Goal: Transaction & Acquisition: Purchase product/service

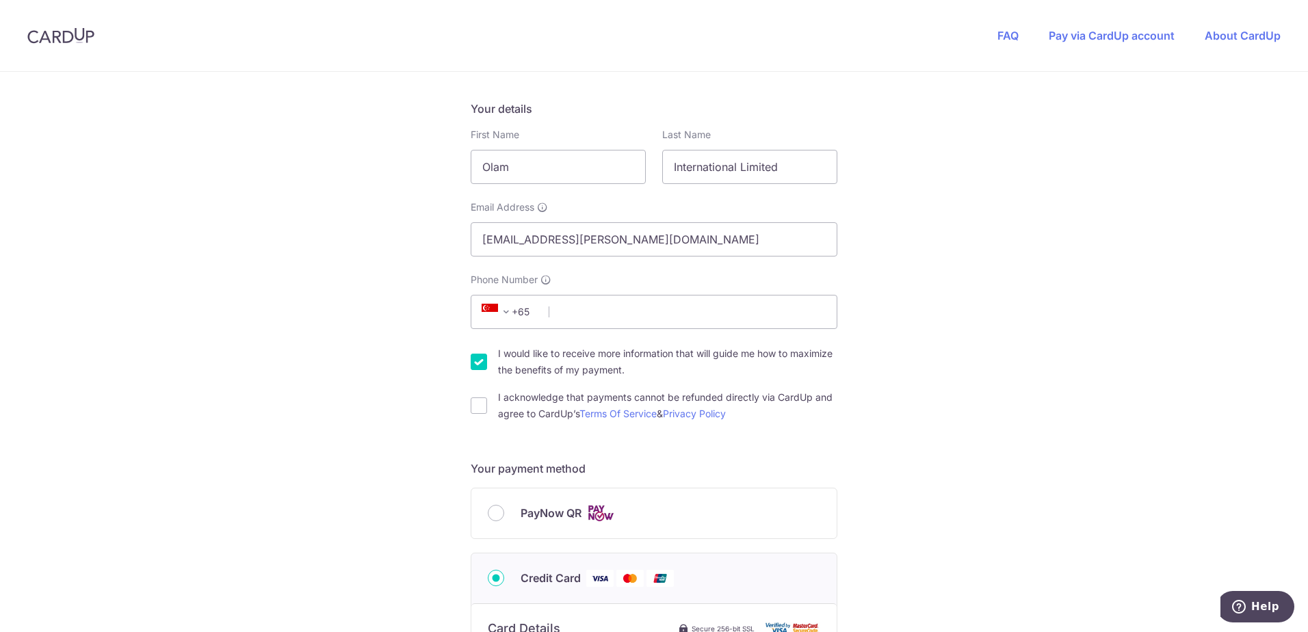
scroll to position [274, 0]
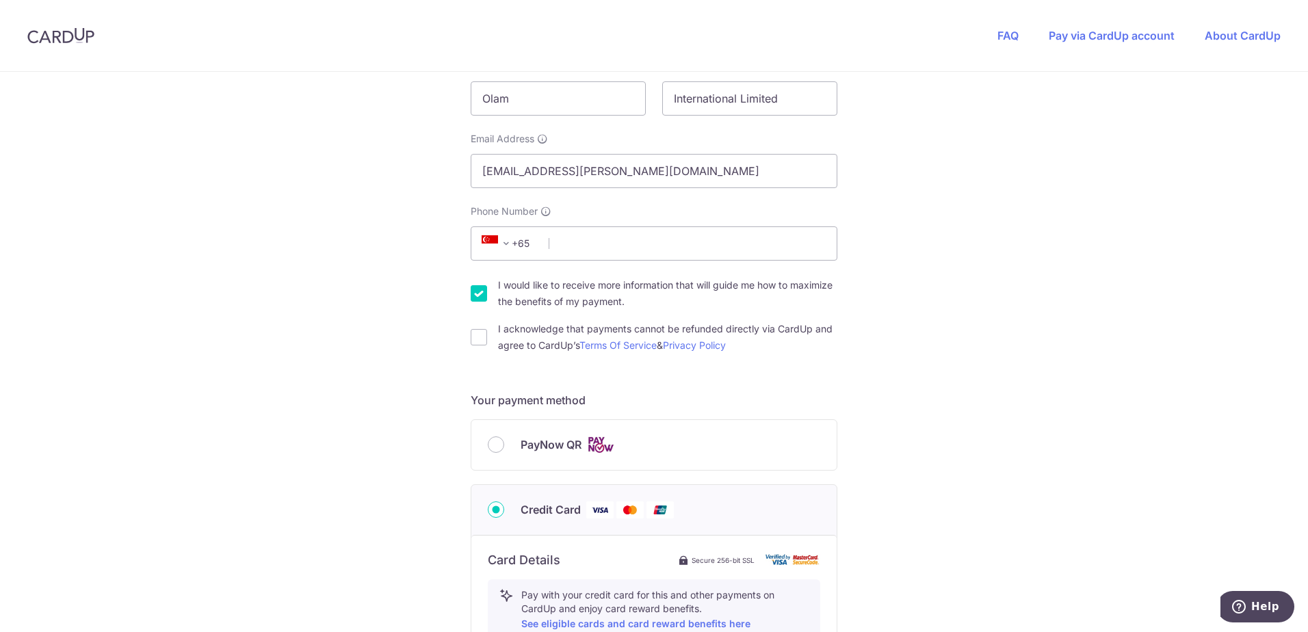
click at [506, 289] on label "I would like to receive more information that will guide me how to maximize the…" at bounding box center [667, 293] width 339 height 33
click at [487, 289] on input "I would like to receive more information that will guide me how to maximize the…" at bounding box center [479, 293] width 16 height 16
checkbox input "false"
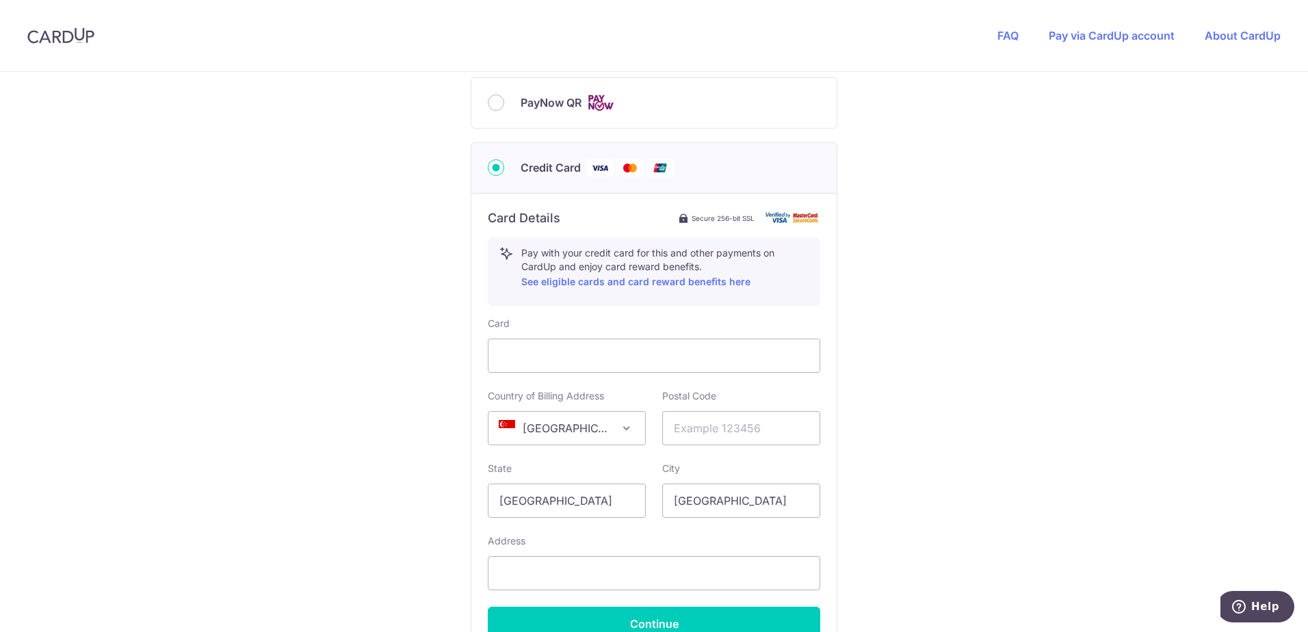
scroll to position [684, 0]
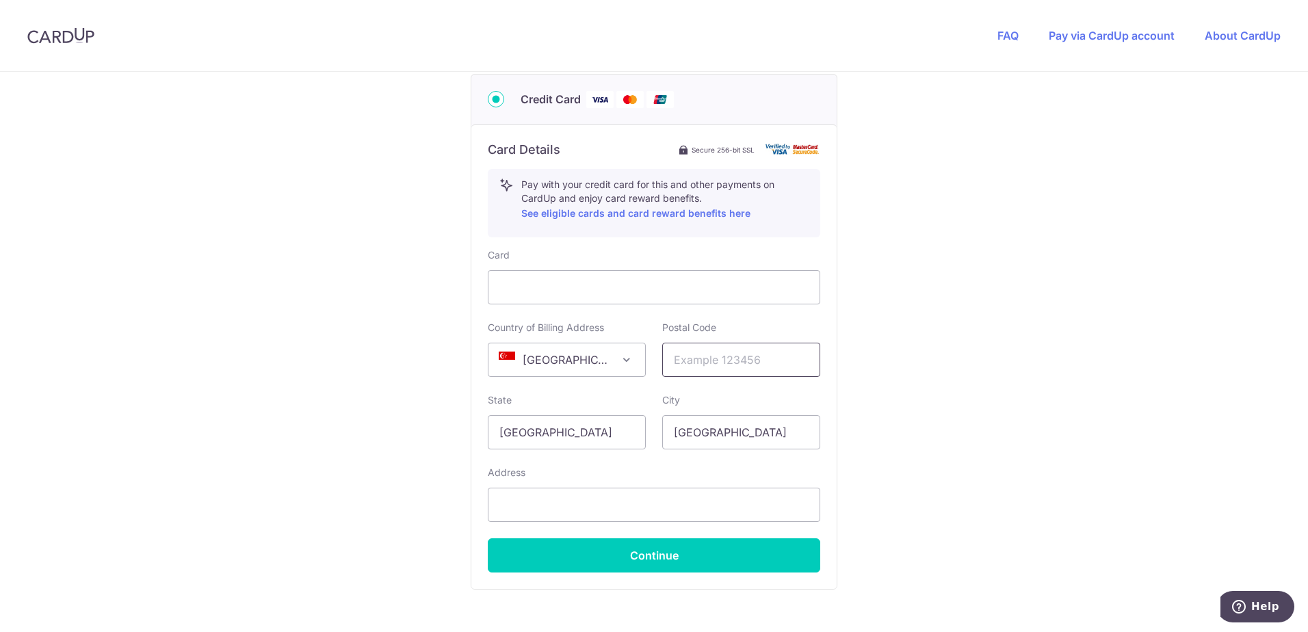
click at [710, 354] on input "text" at bounding box center [741, 360] width 158 height 34
type input "018936"
click at [606, 472] on div "Address" at bounding box center [654, 494] width 333 height 56
click at [600, 503] on input "text" at bounding box center [654, 505] width 333 height 34
drag, startPoint x: 549, startPoint y: 504, endPoint x: 548, endPoint y: 512, distance: 9.0
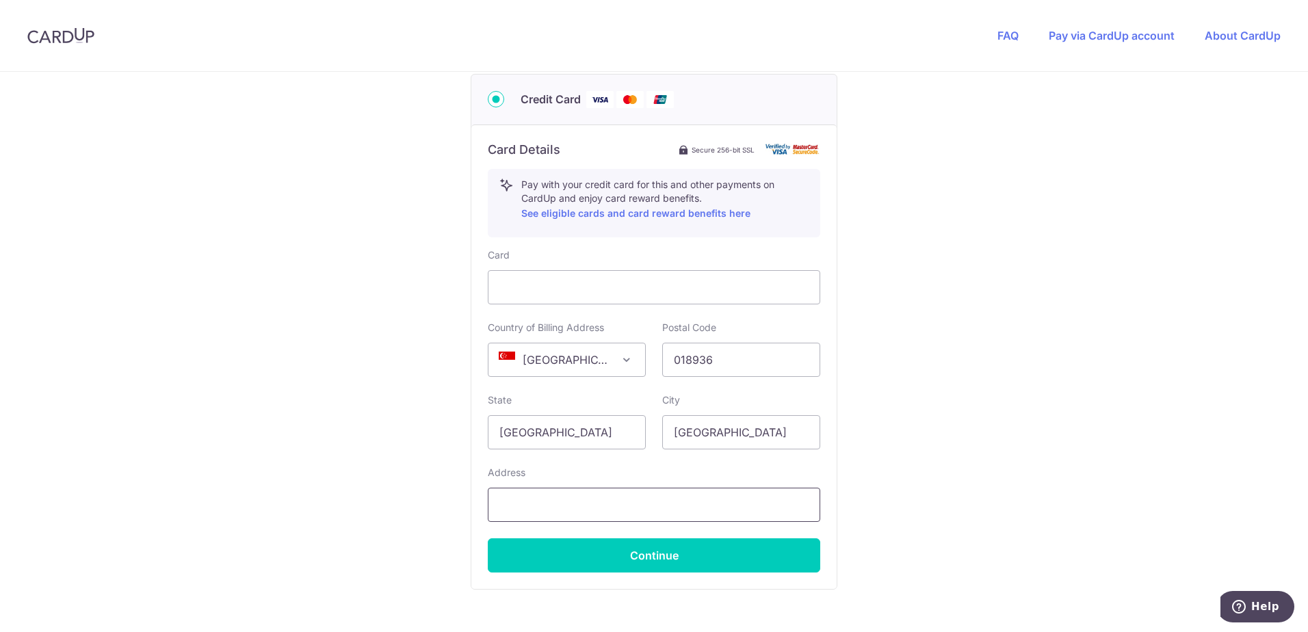
click at [550, 511] on input "text" at bounding box center [654, 505] width 333 height 34
type input "[STREET_ADDRESS]"
click at [280, 519] on div "You are paying TENTAGE RENTAL SINGAPORE PTE. LTD. TENTAGE RENTAL SINGAPORE PTE.…" at bounding box center [654, 55] width 1308 height 1335
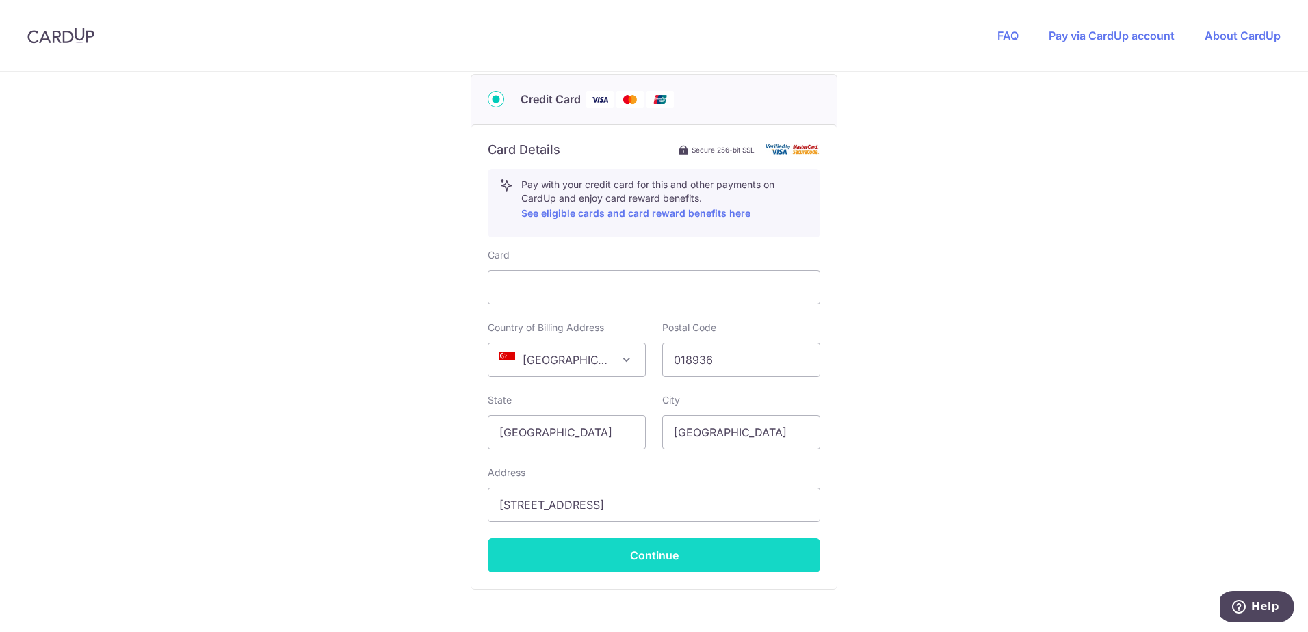
click at [666, 571] on button "Continue" at bounding box center [654, 555] width 333 height 34
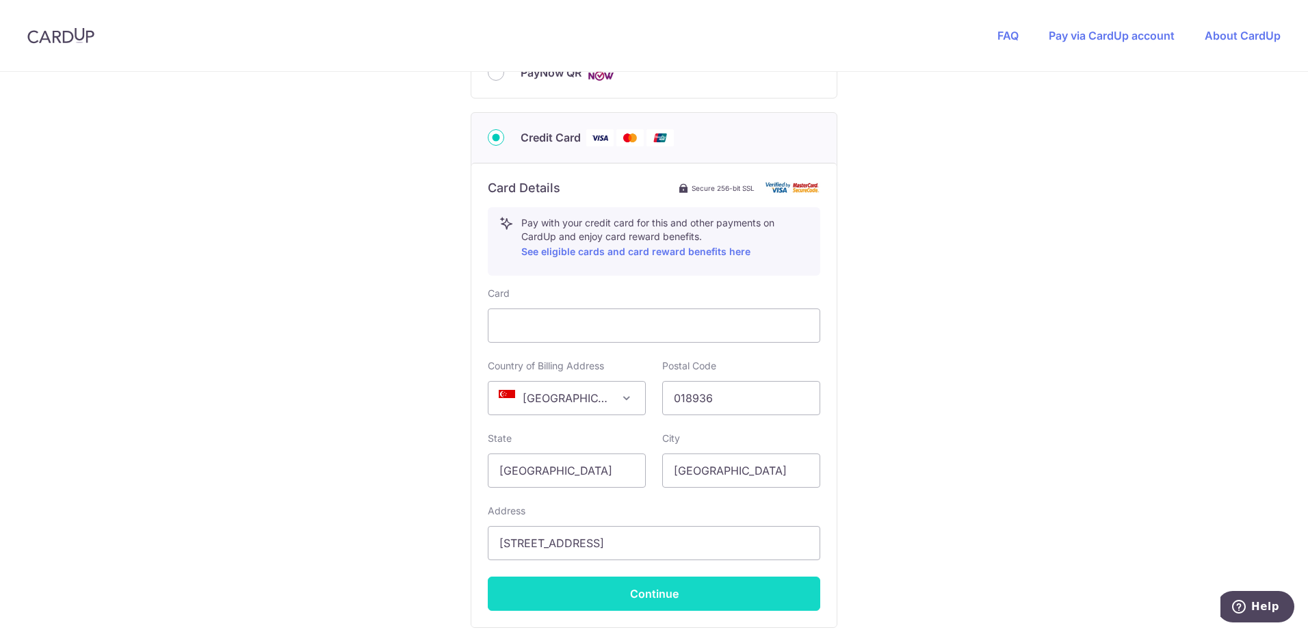
scroll to position [166, 0]
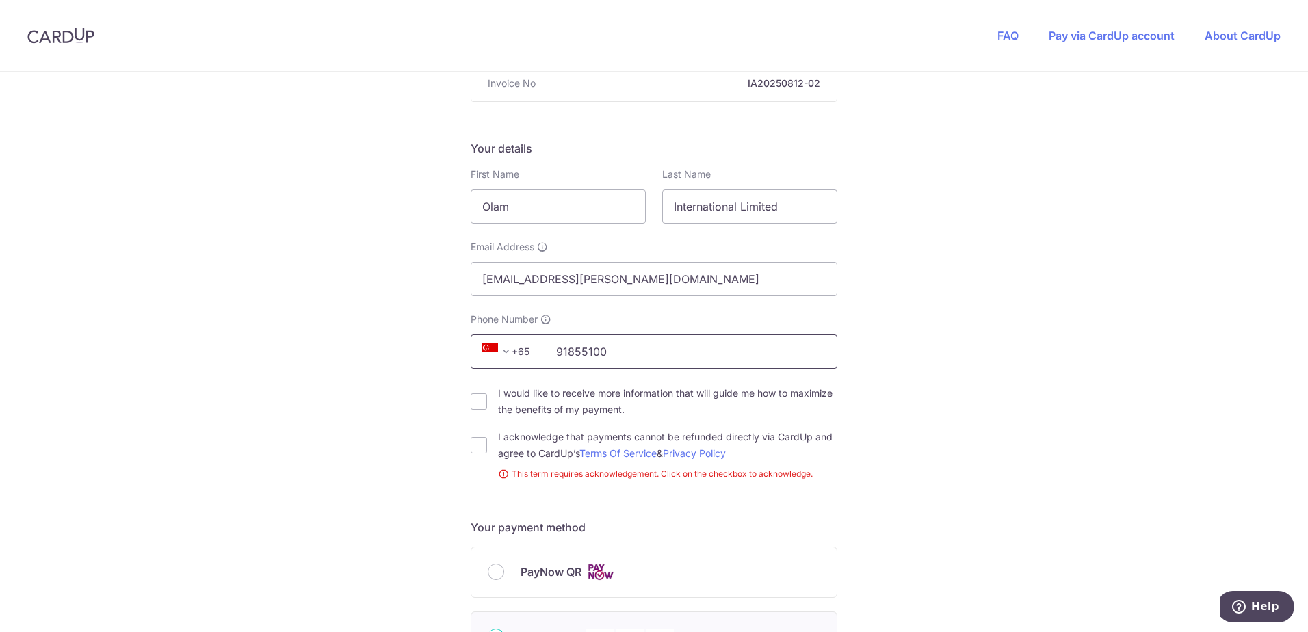
type input "91855100"
click at [915, 452] on div "You are paying TENTAGE RENTAL SINGAPORE PTE. LTD. TENTAGE RENTAL SINGAPORE PTE.…" at bounding box center [654, 583] width 1308 height 1354
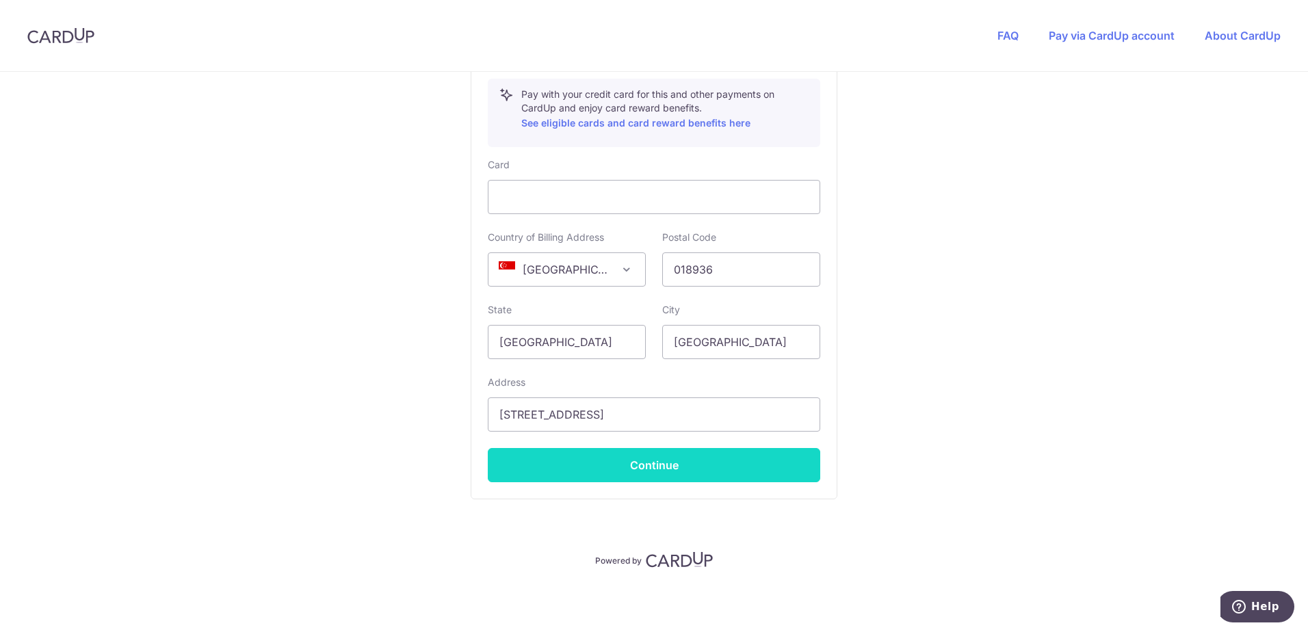
click at [783, 466] on button "Continue" at bounding box center [654, 465] width 333 height 34
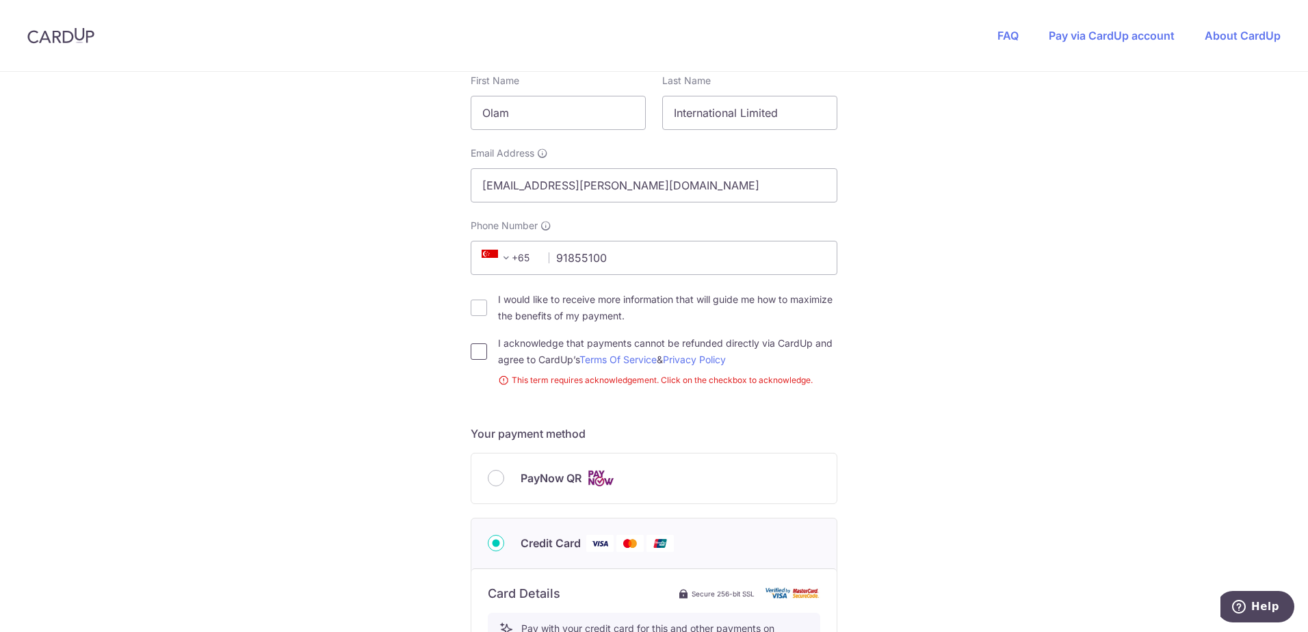
click at [478, 351] on input "I acknowledge that payments cannot be refunded directly via CardUp and agree to…" at bounding box center [479, 351] width 16 height 16
checkbox input "true"
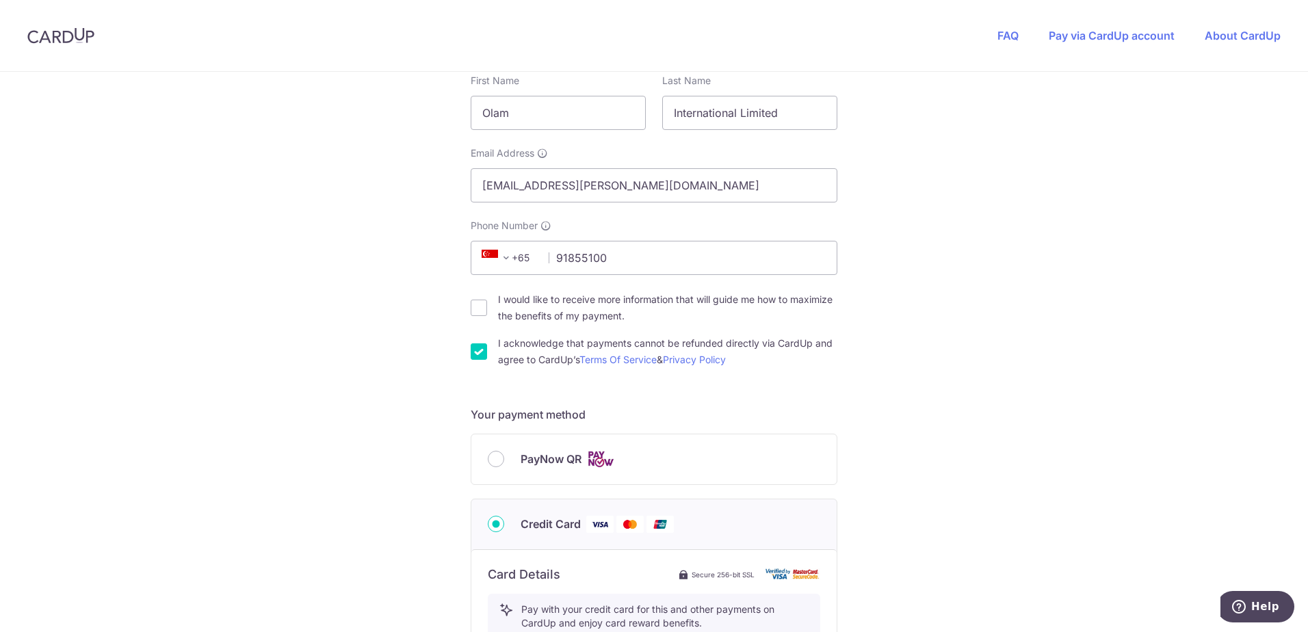
scroll to position [670, 0]
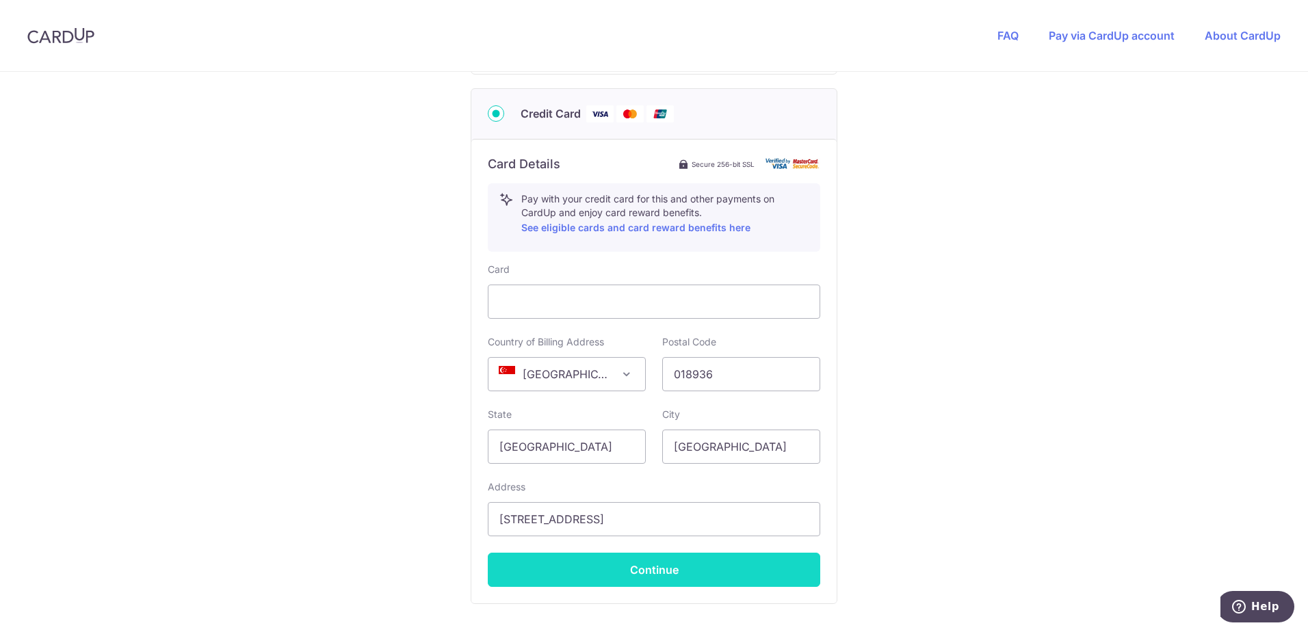
click at [731, 564] on button "Continue" at bounding box center [654, 570] width 333 height 34
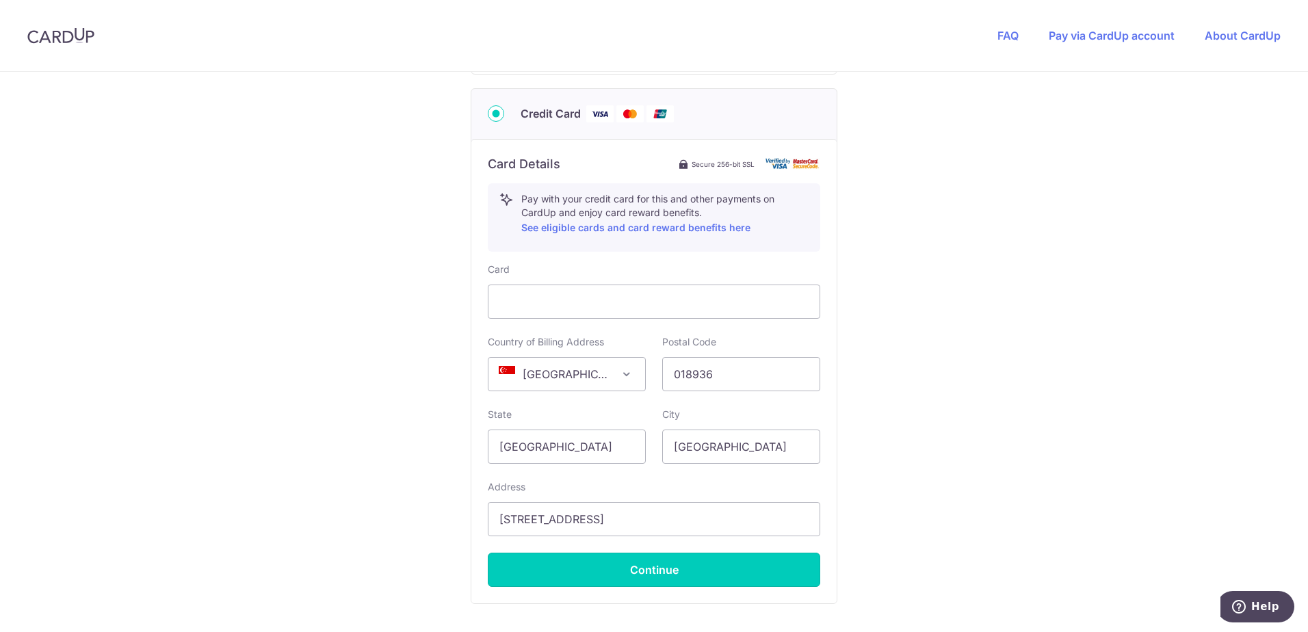
type input "**** 5662"
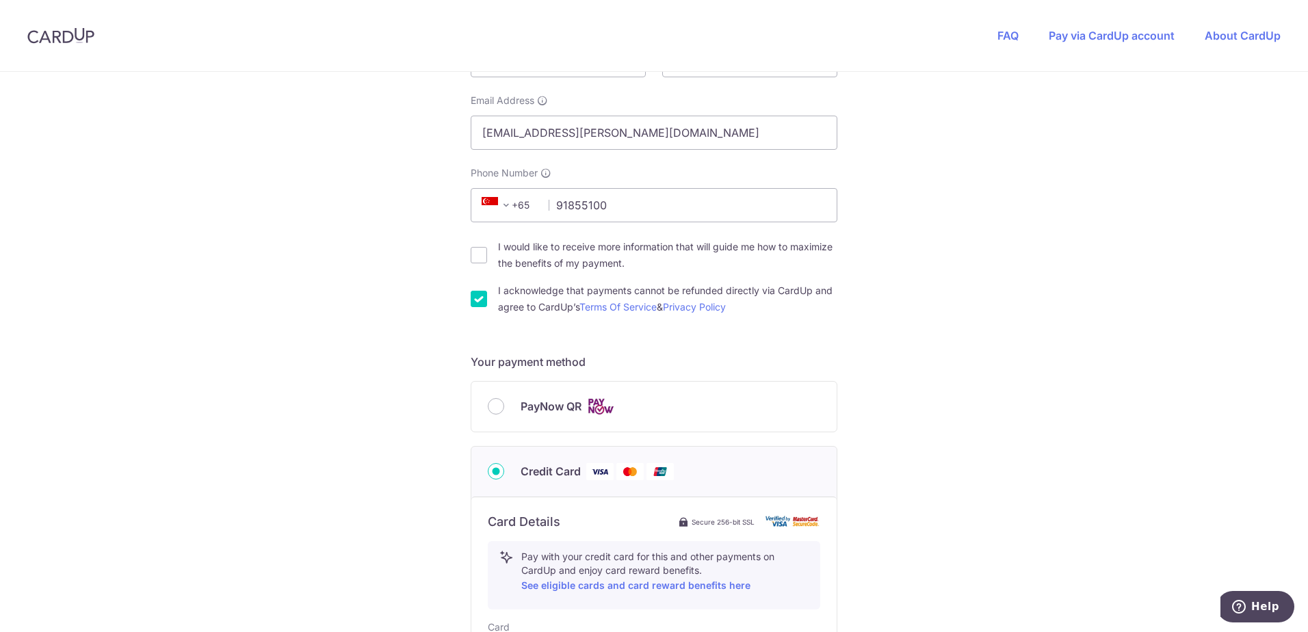
scroll to position [586, 0]
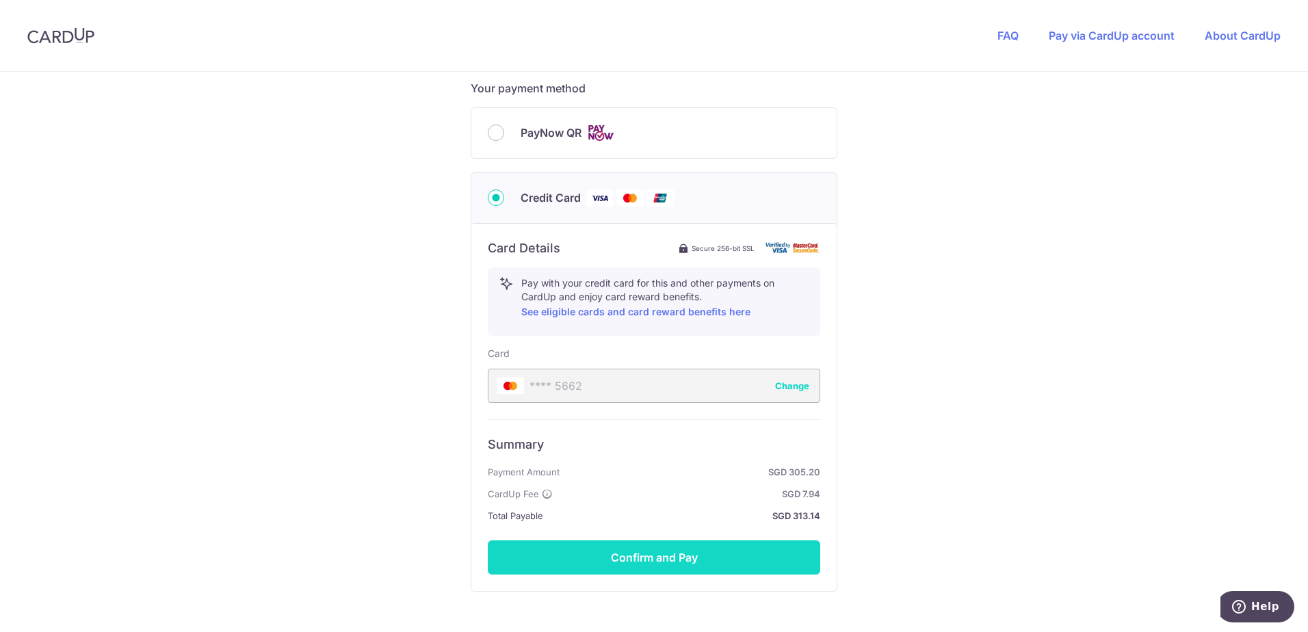
click at [642, 544] on button "Confirm and Pay" at bounding box center [654, 558] width 333 height 34
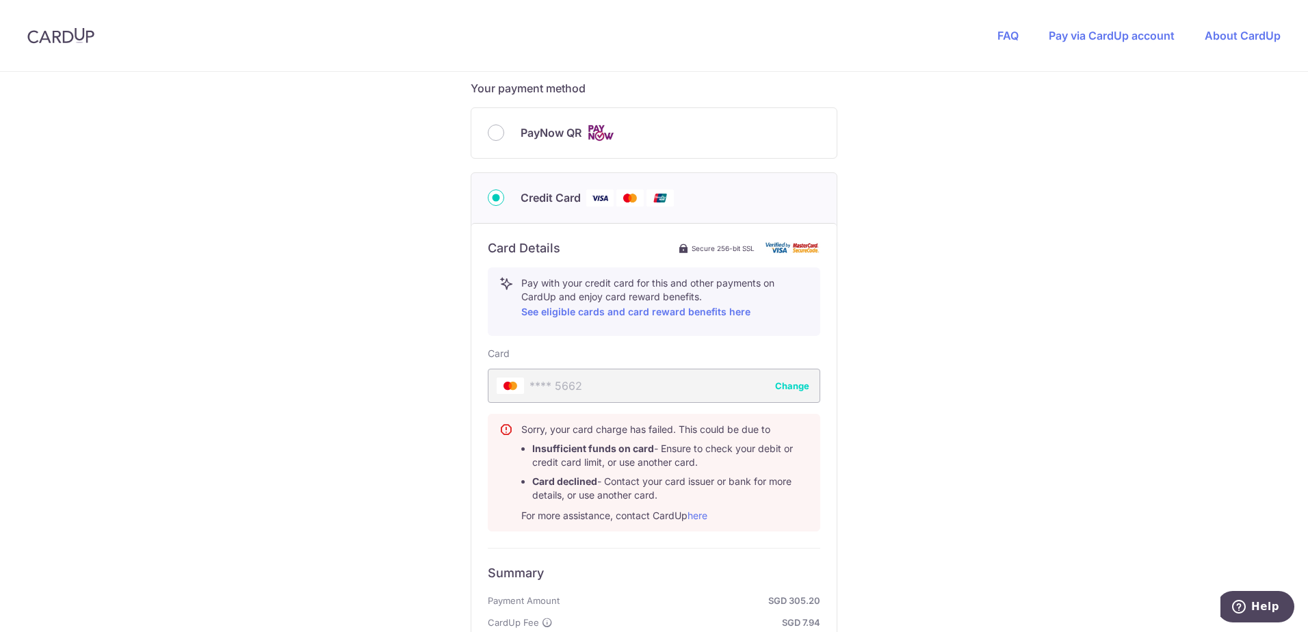
click at [795, 380] on button "Change" at bounding box center [792, 386] width 34 height 14
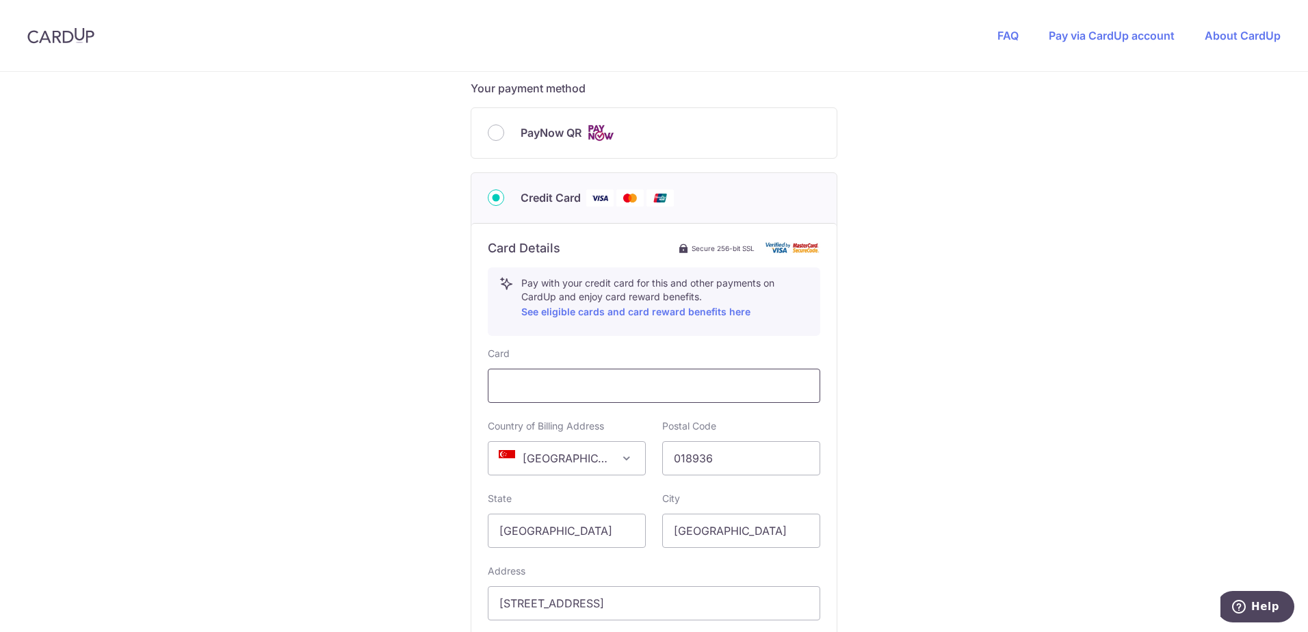
click at [653, 398] on div at bounding box center [654, 386] width 333 height 34
click at [653, 395] on div at bounding box center [654, 386] width 333 height 34
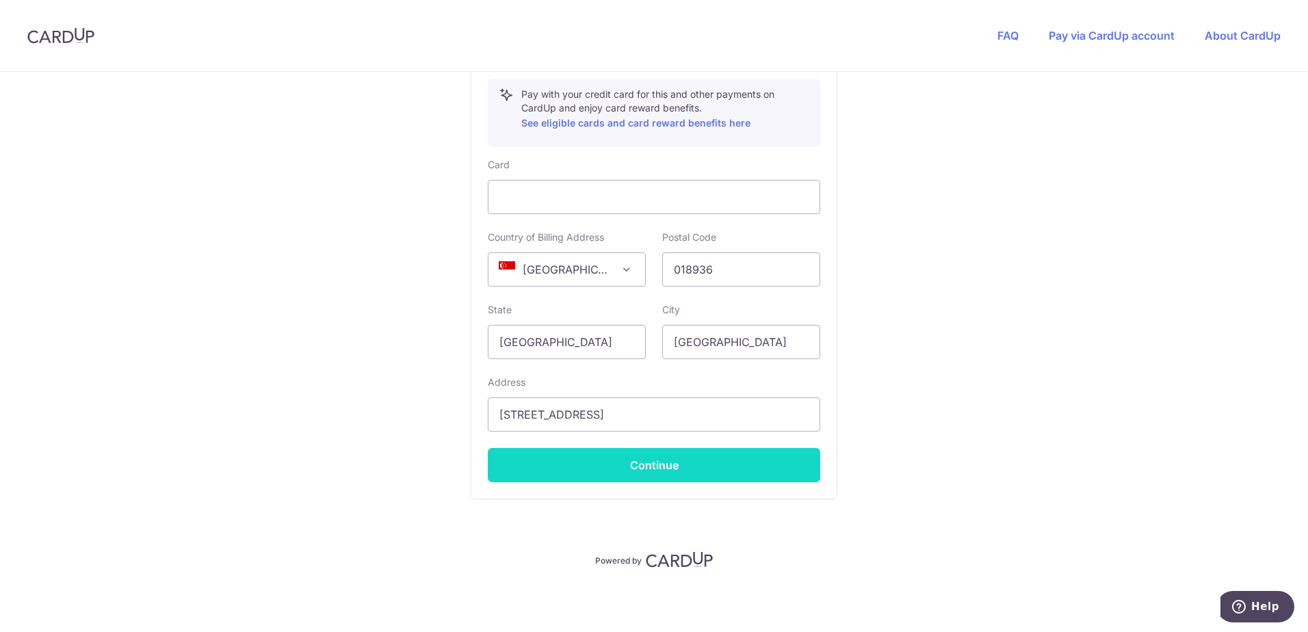
click at [714, 469] on button "Continue" at bounding box center [654, 465] width 333 height 34
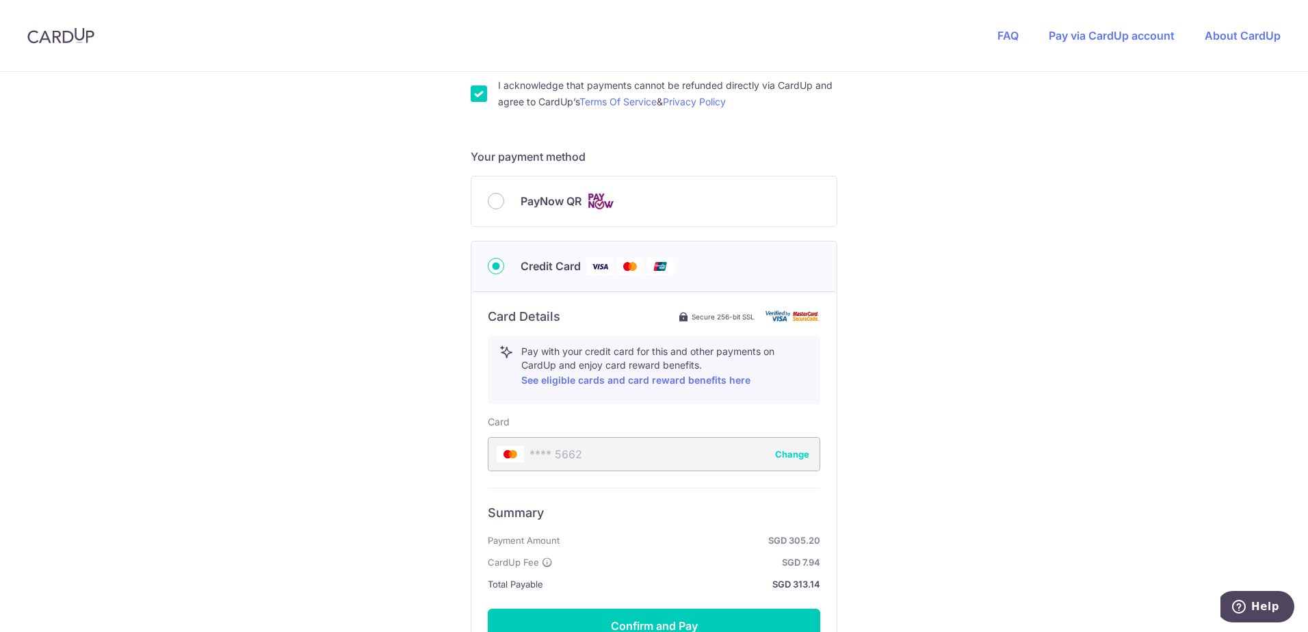
scroll to position [678, 0]
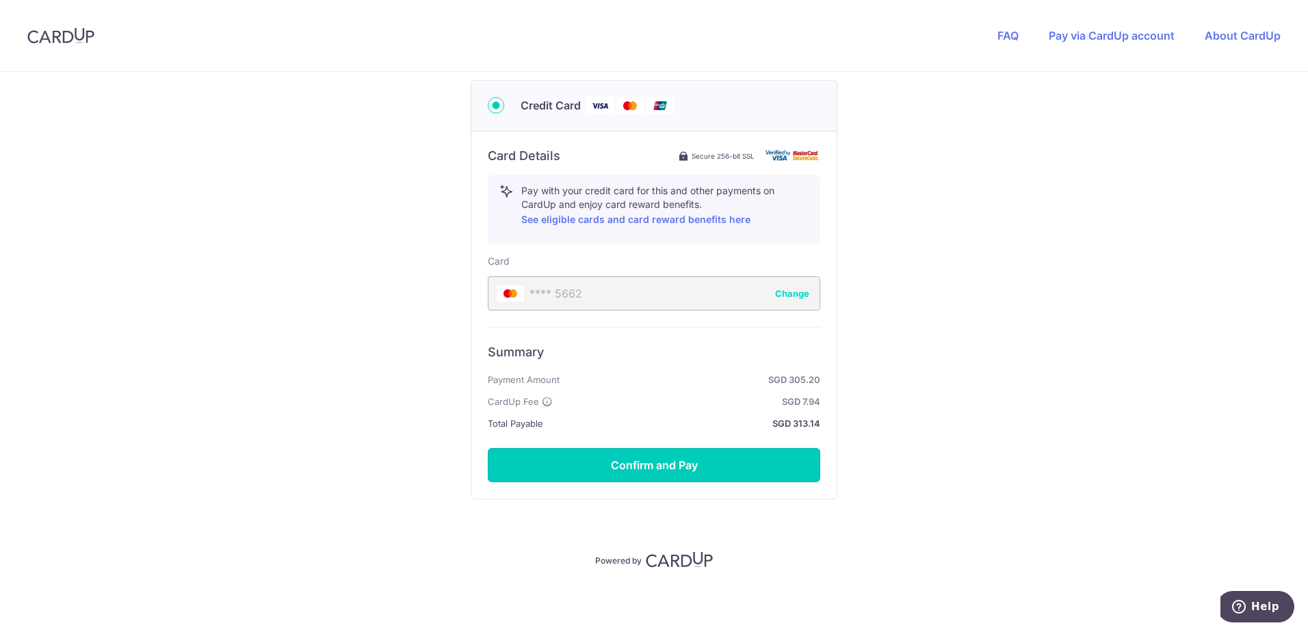
click at [714, 469] on button "Confirm and Pay" at bounding box center [654, 465] width 333 height 34
